Goal: Task Accomplishment & Management: Complete application form

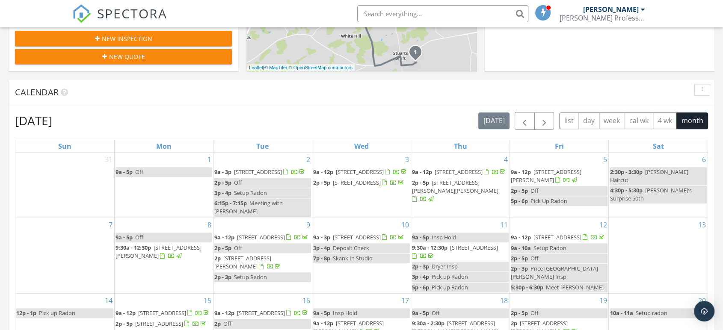
scroll to position [360, 0]
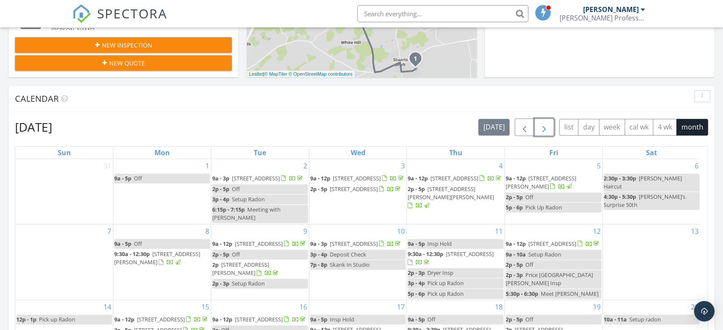
click at [547, 126] on span "button" at bounding box center [544, 127] width 10 height 10
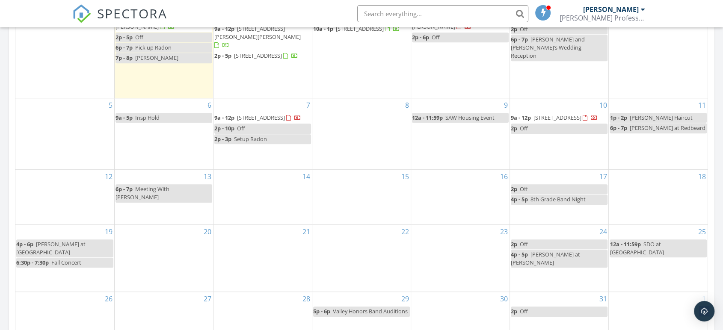
scroll to position [517, 0]
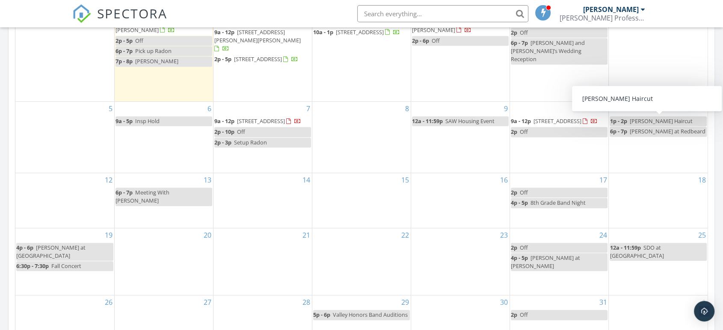
click at [345, 150] on div "8" at bounding box center [361, 137] width 98 height 71
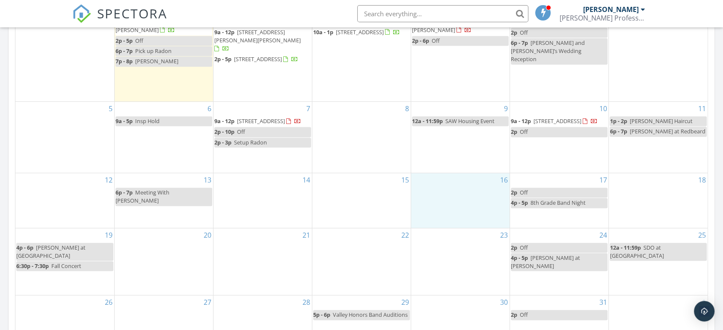
click at [449, 189] on div "16" at bounding box center [460, 200] width 98 height 55
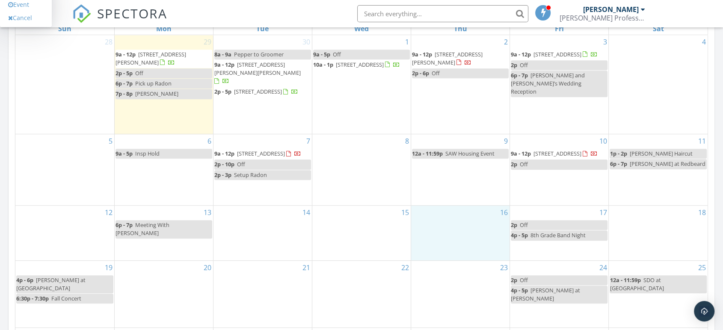
scroll to position [470, 0]
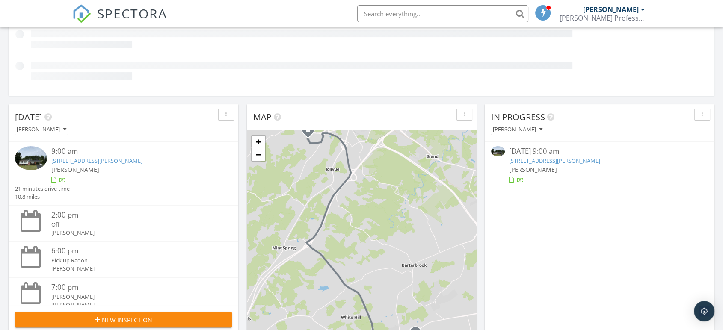
scroll to position [155, 0]
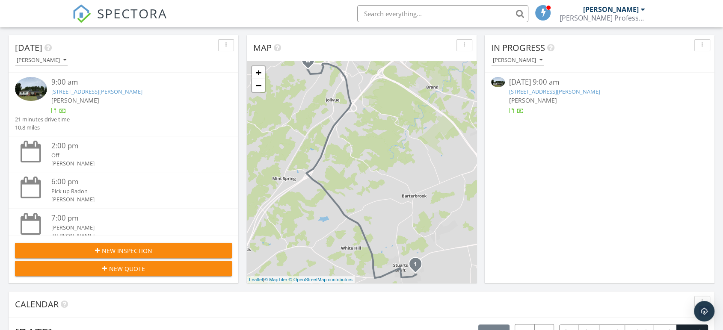
click at [553, 92] on link "194 Cambridge Dr, Stuarts Draft, VA 24477" at bounding box center [554, 92] width 91 height 8
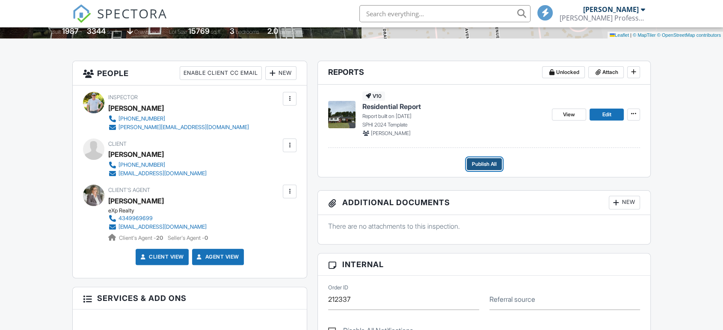
click at [480, 164] on span "Publish All" at bounding box center [484, 164] width 25 height 9
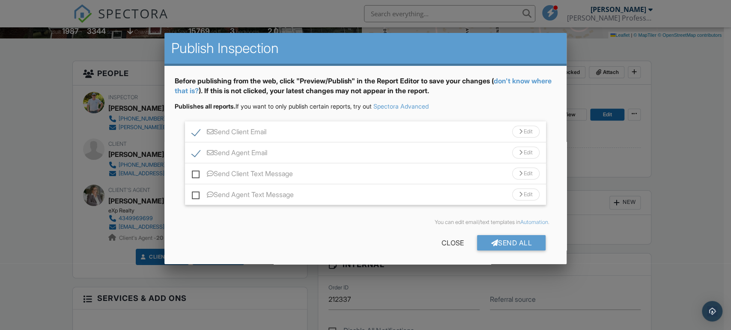
click at [356, 133] on div "Send Client Email Edit" at bounding box center [365, 132] width 361 height 21
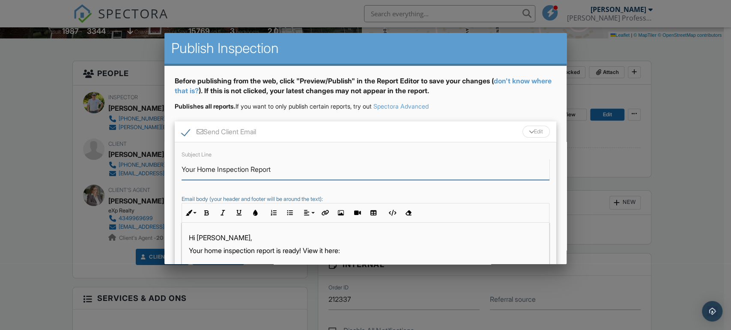
drag, startPoint x: 196, startPoint y: 170, endPoint x: 154, endPoint y: 171, distance: 42.4
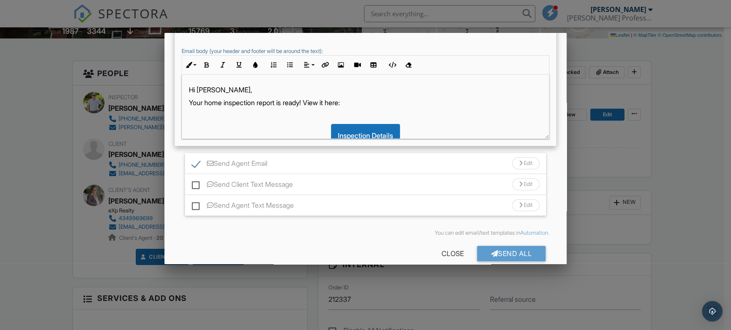
scroll to position [161, 0]
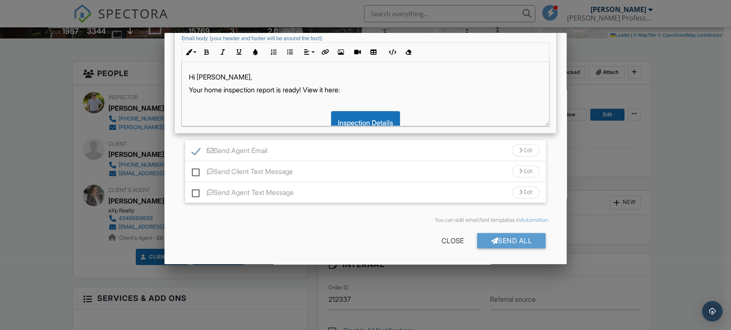
type input "194 Cambridge Dr. Home Inspection Report"
click at [339, 153] on div "Send Agent Email Edit" at bounding box center [365, 150] width 361 height 21
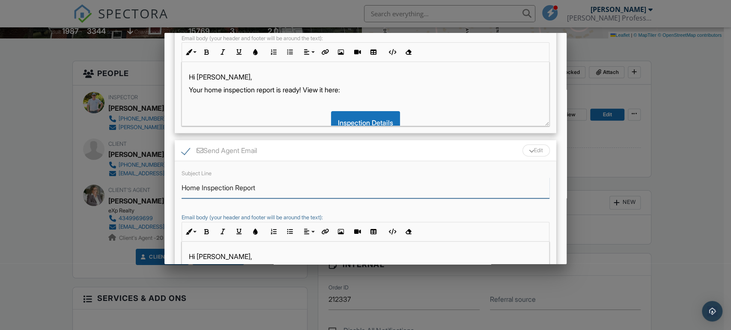
drag, startPoint x: 295, startPoint y: 187, endPoint x: 85, endPoint y: 197, distance: 210.0
paste input "194 Cambridge Dr. Home Inspection Report"
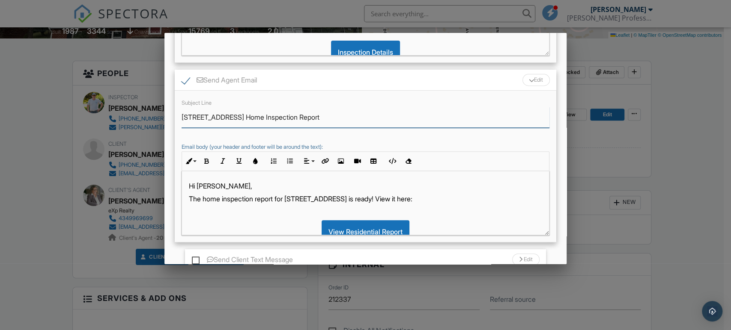
scroll to position [319, 0]
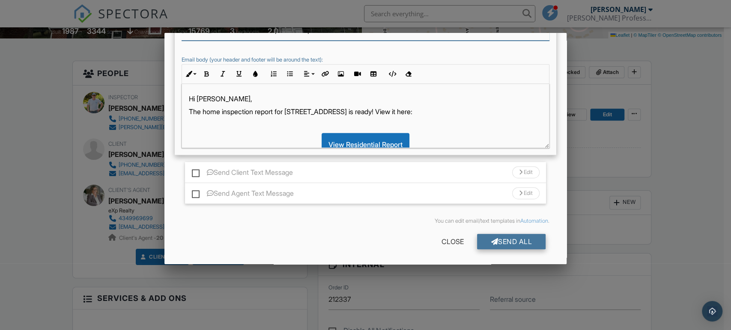
type input "194 Cambridge Dr. Home Inspection Report"
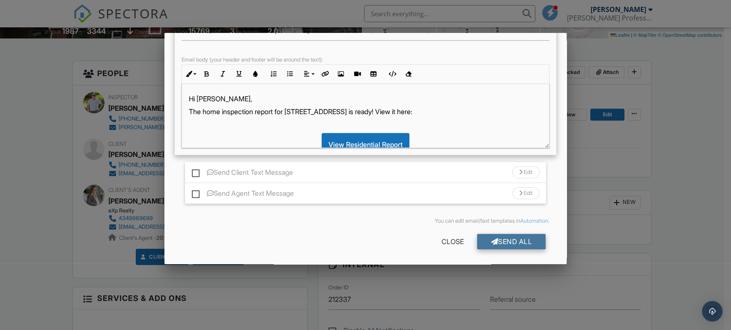
click at [490, 242] on div "Send All" at bounding box center [511, 241] width 68 height 15
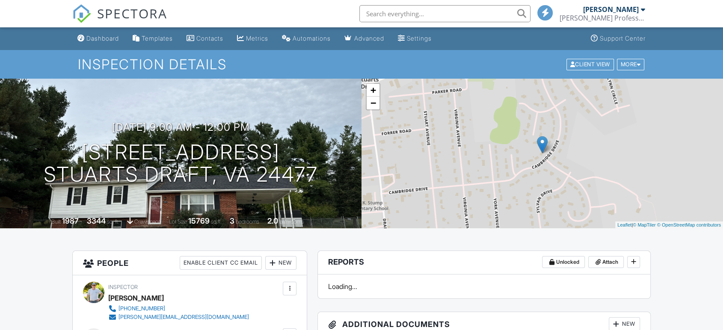
click at [100, 42] on link "Dashboard" at bounding box center [98, 39] width 48 height 16
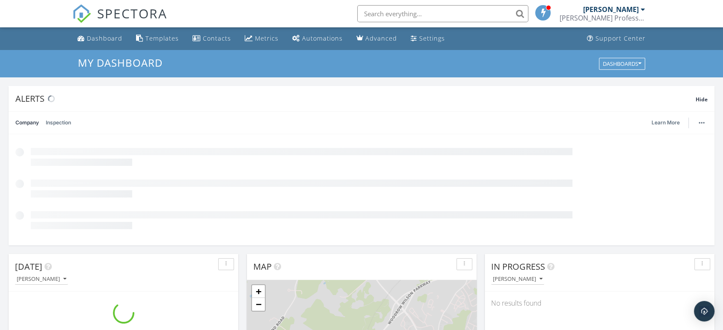
scroll to position [794, 738]
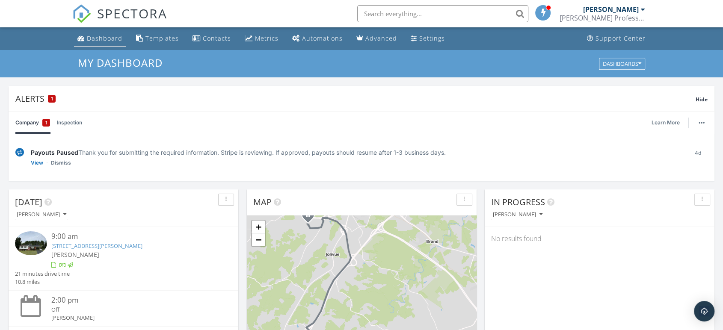
click at [96, 36] on div "Dashboard" at bounding box center [105, 38] width 36 height 8
click at [103, 38] on div "Dashboard" at bounding box center [105, 38] width 36 height 8
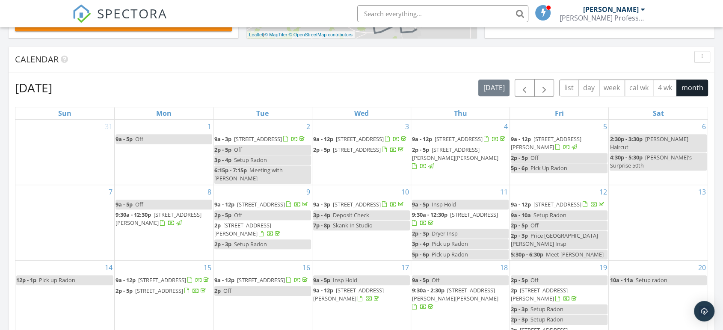
scroll to position [398, 0]
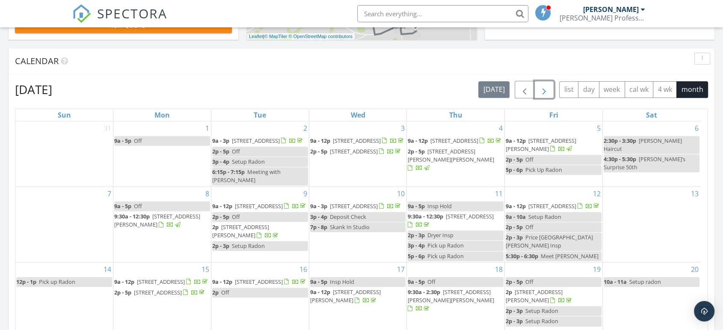
click at [544, 87] on span "button" at bounding box center [544, 90] width 10 height 10
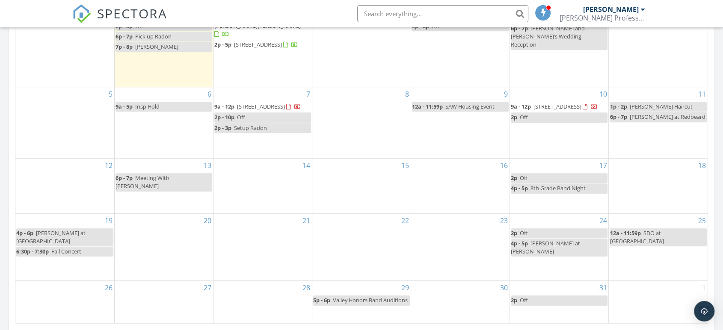
scroll to position [551, 0]
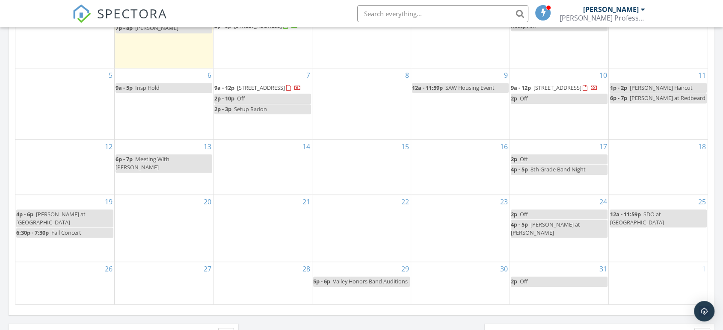
click at [151, 119] on div "6 9a - 5p Insp Hold" at bounding box center [164, 103] width 98 height 71
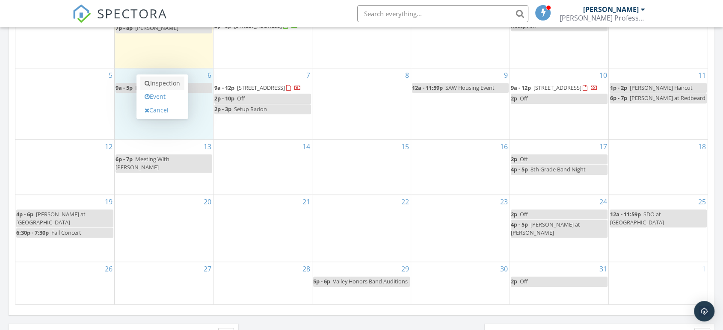
click at [163, 85] on link "Inspection" at bounding box center [162, 84] width 44 height 14
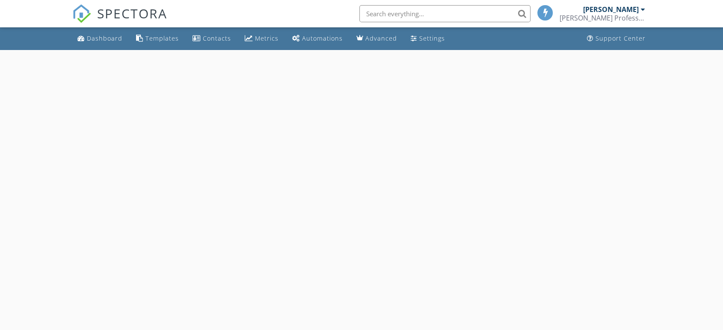
select select "9"
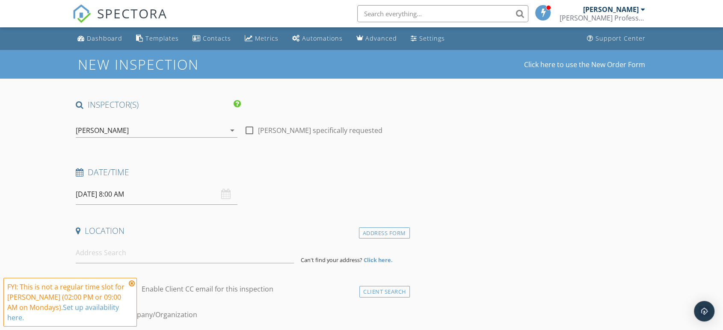
click at [116, 195] on input "[DATE] 8:00 AM" at bounding box center [157, 194] width 162 height 21
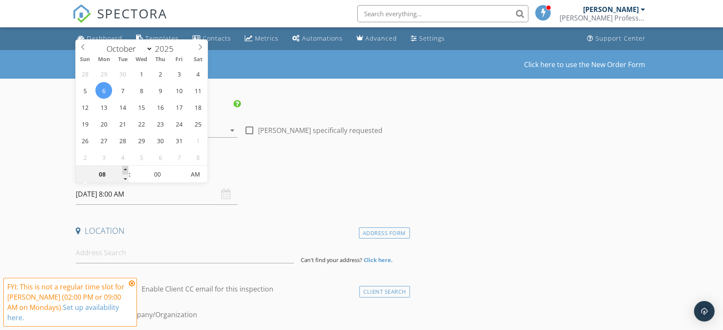
type input "09"
type input "[DATE] 9:00 AM"
click at [127, 170] on span at bounding box center [125, 170] width 6 height 9
type input "05"
type input "[DATE] 9:05 AM"
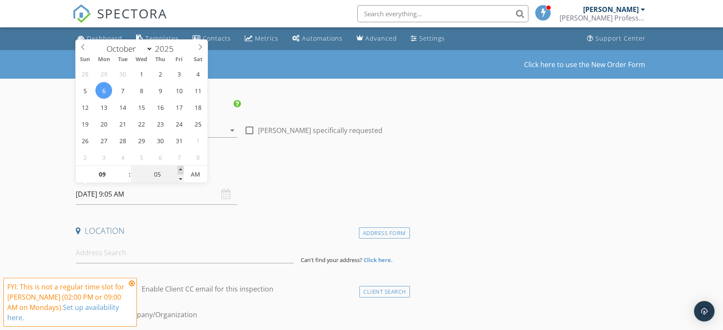
click at [179, 170] on span at bounding box center [181, 170] width 6 height 9
type input "10"
type input "[DATE] 9:10 AM"
click at [179, 170] on span at bounding box center [181, 170] width 6 height 9
type input "15"
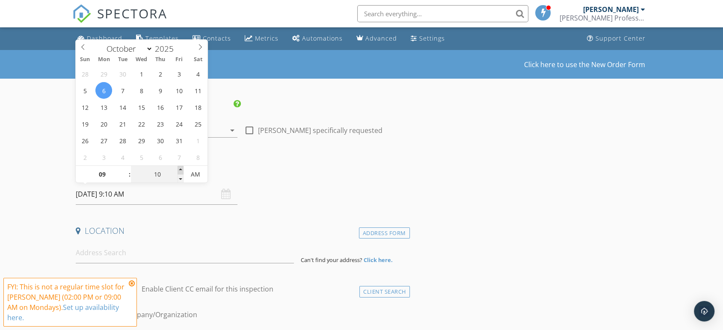
type input "[DATE] 9:15 AM"
click at [179, 170] on span at bounding box center [181, 170] width 6 height 9
type input "20"
type input "[DATE] 9:20 AM"
click at [179, 170] on span at bounding box center [181, 170] width 6 height 9
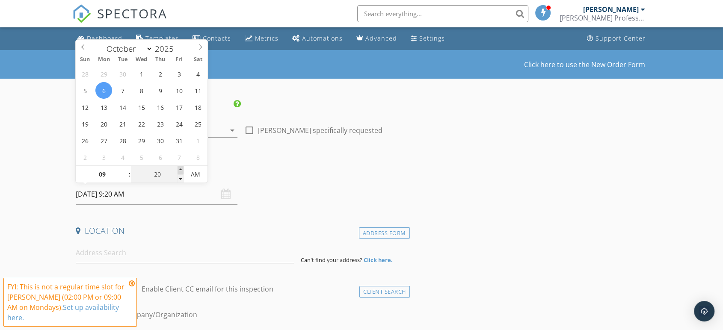
type input "25"
type input "[DATE] 9:25 AM"
click at [179, 170] on span at bounding box center [181, 170] width 6 height 9
type input "30"
type input "[DATE] 9:30 AM"
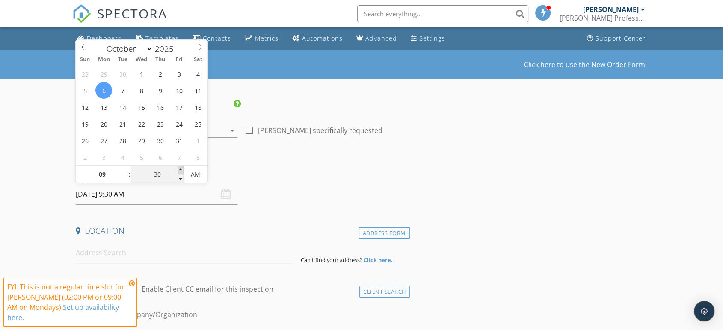
click at [179, 170] on span at bounding box center [181, 170] width 6 height 9
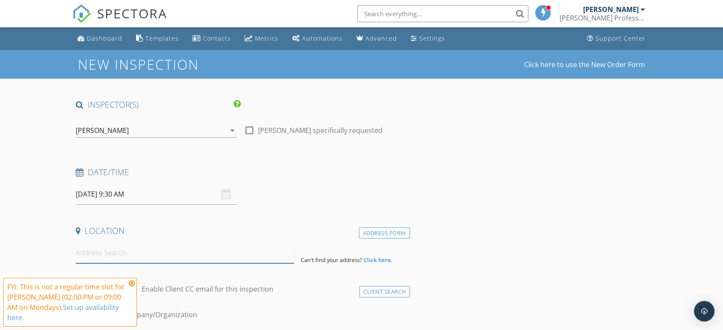
click at [139, 252] on input at bounding box center [185, 253] width 218 height 21
click at [121, 256] on input at bounding box center [185, 253] width 218 height 21
paste input "[STREET_ADDRESS][PERSON_NAME]"
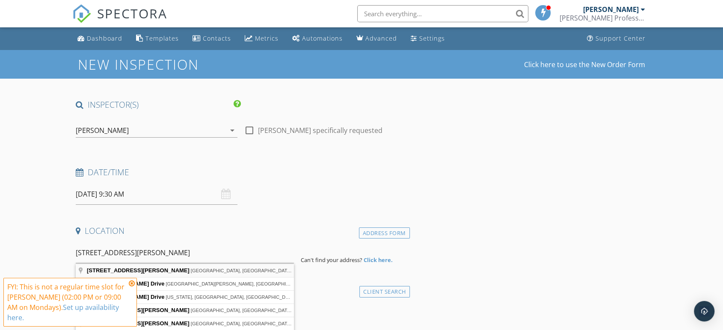
type input "[STREET_ADDRESS][PERSON_NAME]"
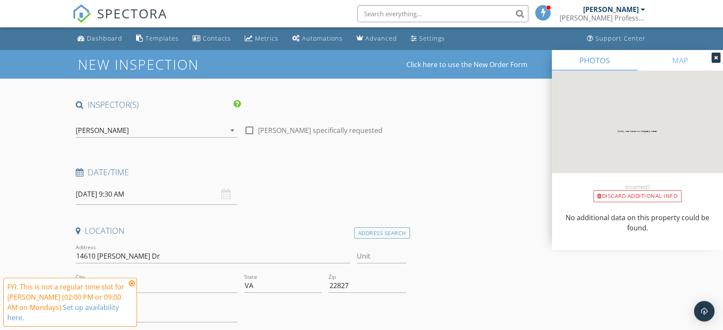
click at [133, 287] on icon at bounding box center [132, 283] width 6 height 7
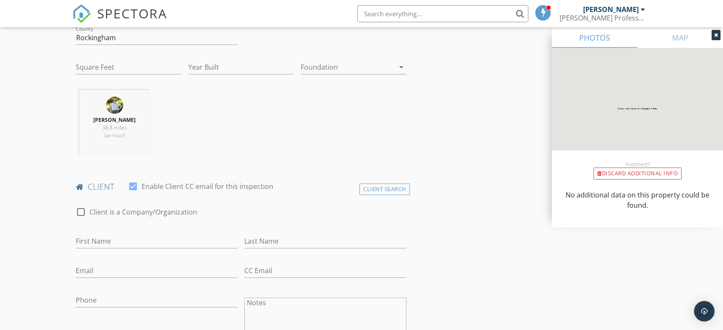
scroll to position [333, 0]
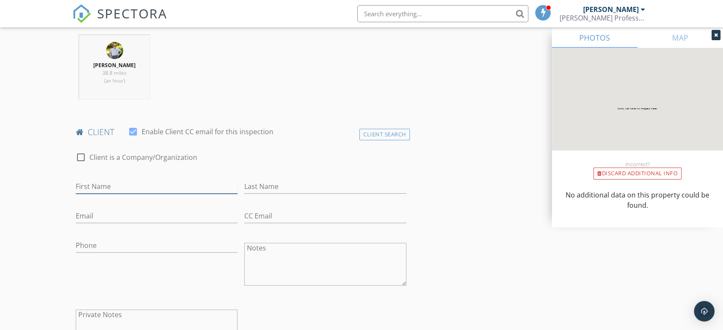
click at [114, 184] on input "First Name" at bounding box center [157, 187] width 162 height 14
click at [114, 217] on input "Email" at bounding box center [157, 216] width 162 height 14
paste input "[EMAIL_ADDRESS][DOMAIN_NAME]"
type input "[EMAIL_ADDRESS][DOMAIN_NAME]"
click at [113, 182] on input "First Name" at bounding box center [157, 187] width 162 height 14
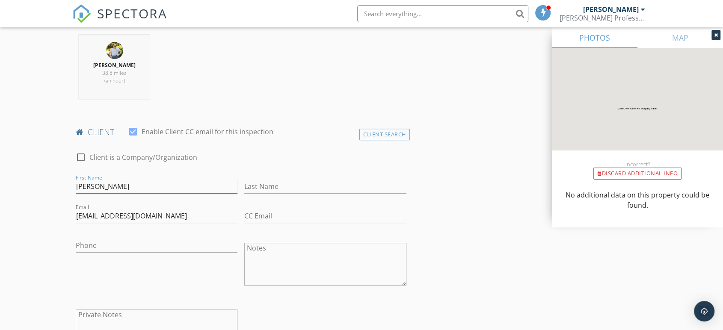
type input "[PERSON_NAME]"
click at [86, 241] on input "Phone" at bounding box center [157, 246] width 162 height 14
click at [110, 240] on input "Phone" at bounding box center [157, 246] width 162 height 14
paste input "[PHONE_NUMBER]"
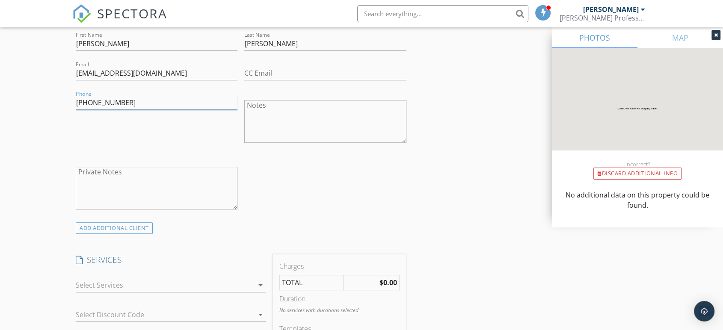
scroll to position [523, 0]
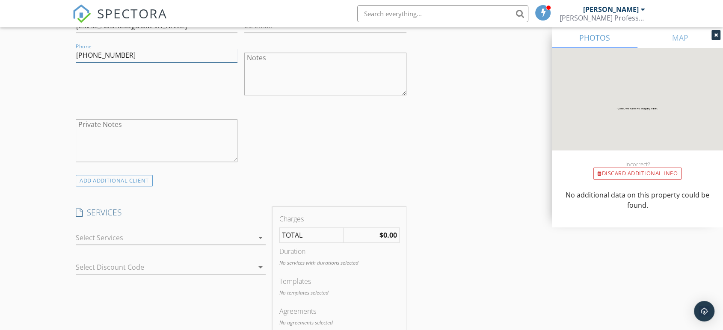
type input "[PHONE_NUMBER]"
click at [188, 235] on div at bounding box center [165, 238] width 178 height 14
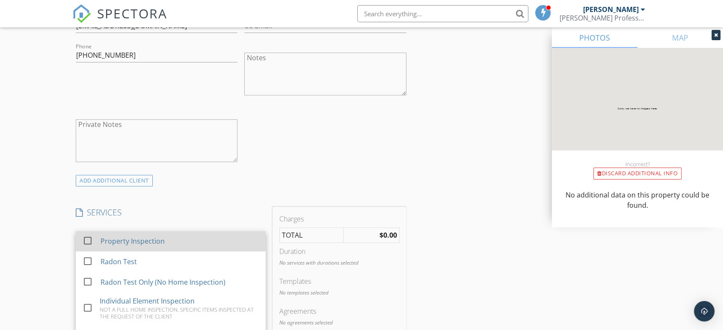
click at [113, 241] on div "Property Inspection" at bounding box center [133, 241] width 64 height 10
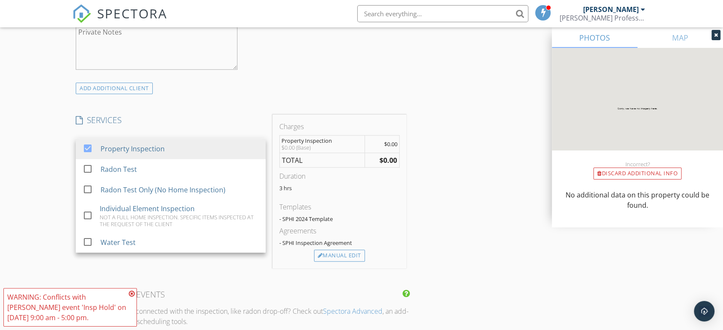
scroll to position [618, 0]
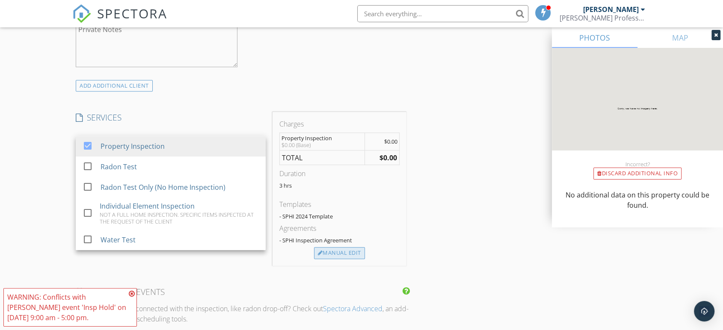
click at [333, 252] on div "Manual Edit" at bounding box center [339, 253] width 51 height 12
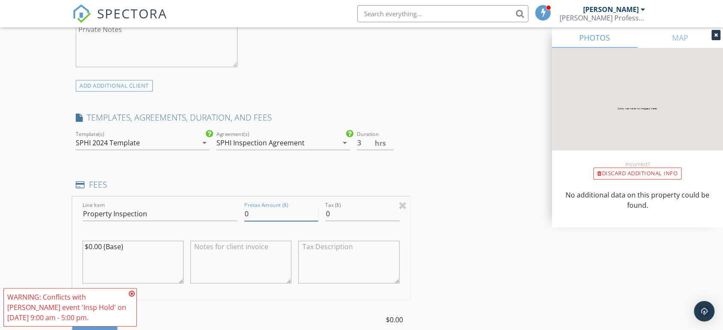
drag, startPoint x: 265, startPoint y: 215, endPoint x: 197, endPoint y: 215, distance: 68.1
click at [197, 215] on div "Line Item Property Inspection Pretax Amount ($) 0 Tax ($) 0 $0.00 (Base)" at bounding box center [241, 248] width 338 height 103
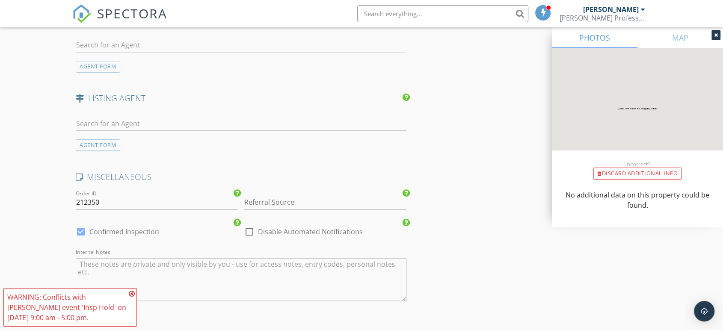
scroll to position [1285, 0]
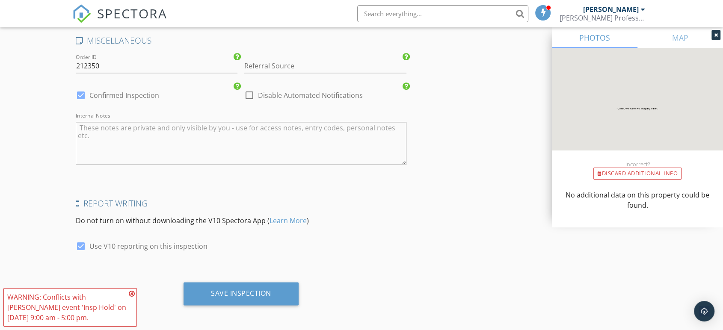
type input "500.00"
click at [133, 292] on icon at bounding box center [132, 294] width 6 height 7
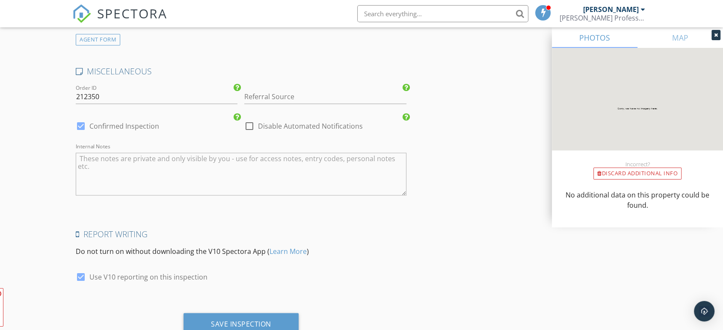
scroll to position [1237, 0]
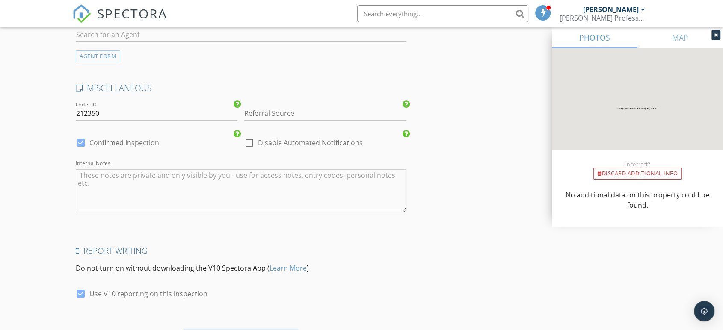
click at [79, 139] on div at bounding box center [81, 143] width 15 height 15
checkbox input "false"
checkbox input "true"
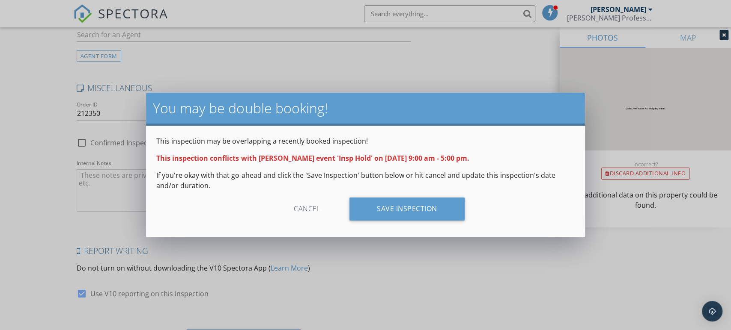
drag, startPoint x: 411, startPoint y: 211, endPoint x: 405, endPoint y: 193, distance: 19.5
click at [411, 210] on div "Save Inspection" at bounding box center [406, 209] width 115 height 23
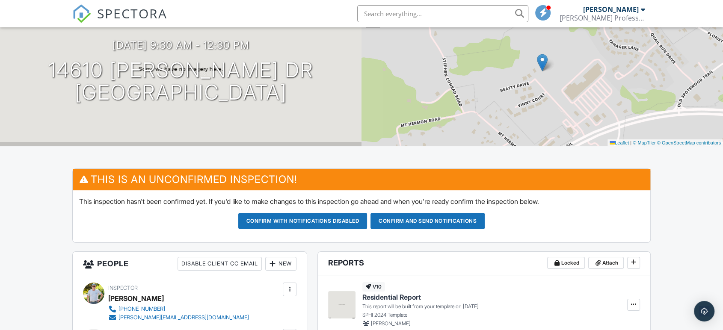
scroll to position [48, 0]
